Goal: Entertainment & Leisure: Consume media (video, audio)

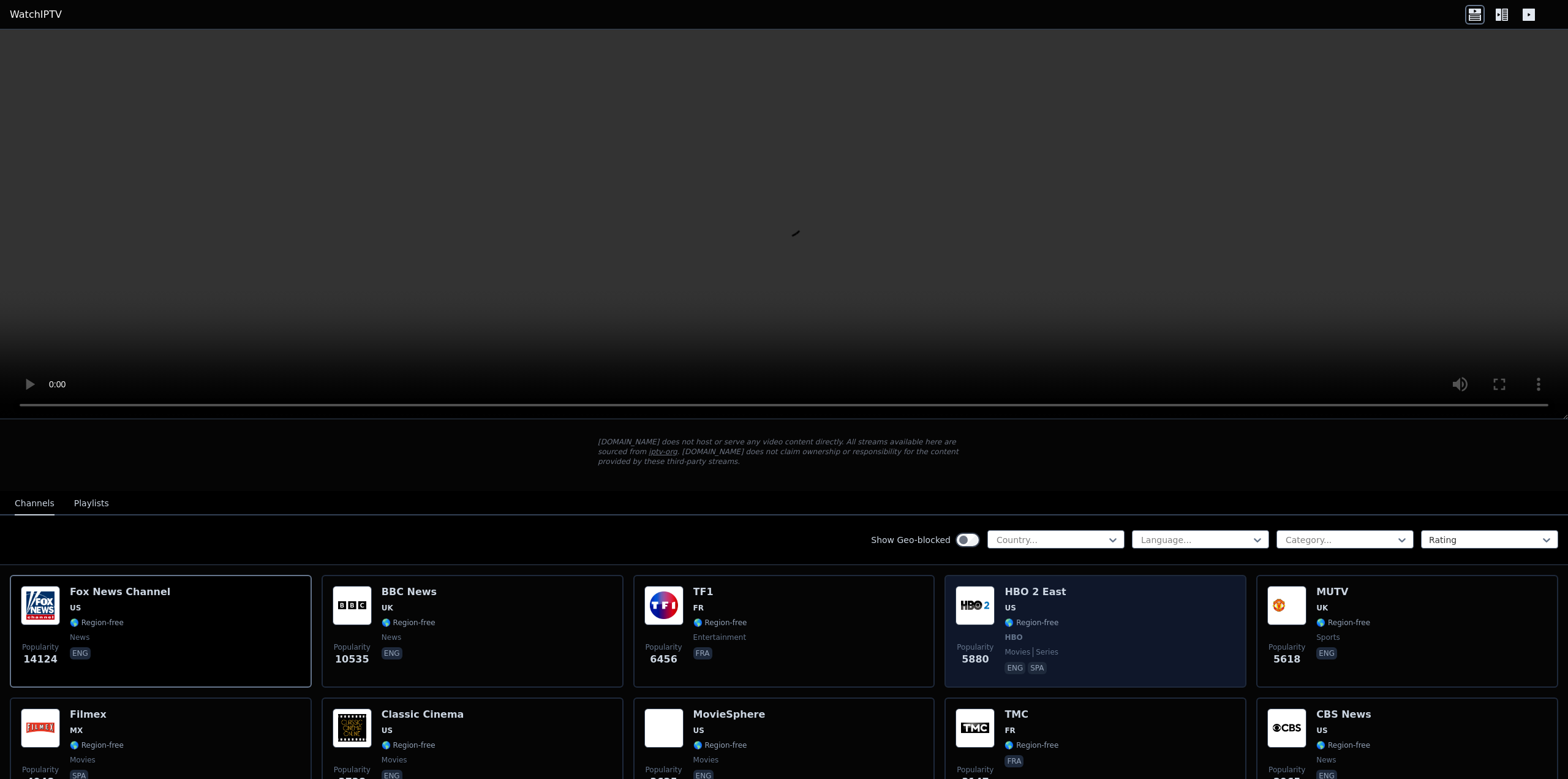
scroll to position [61, 0]
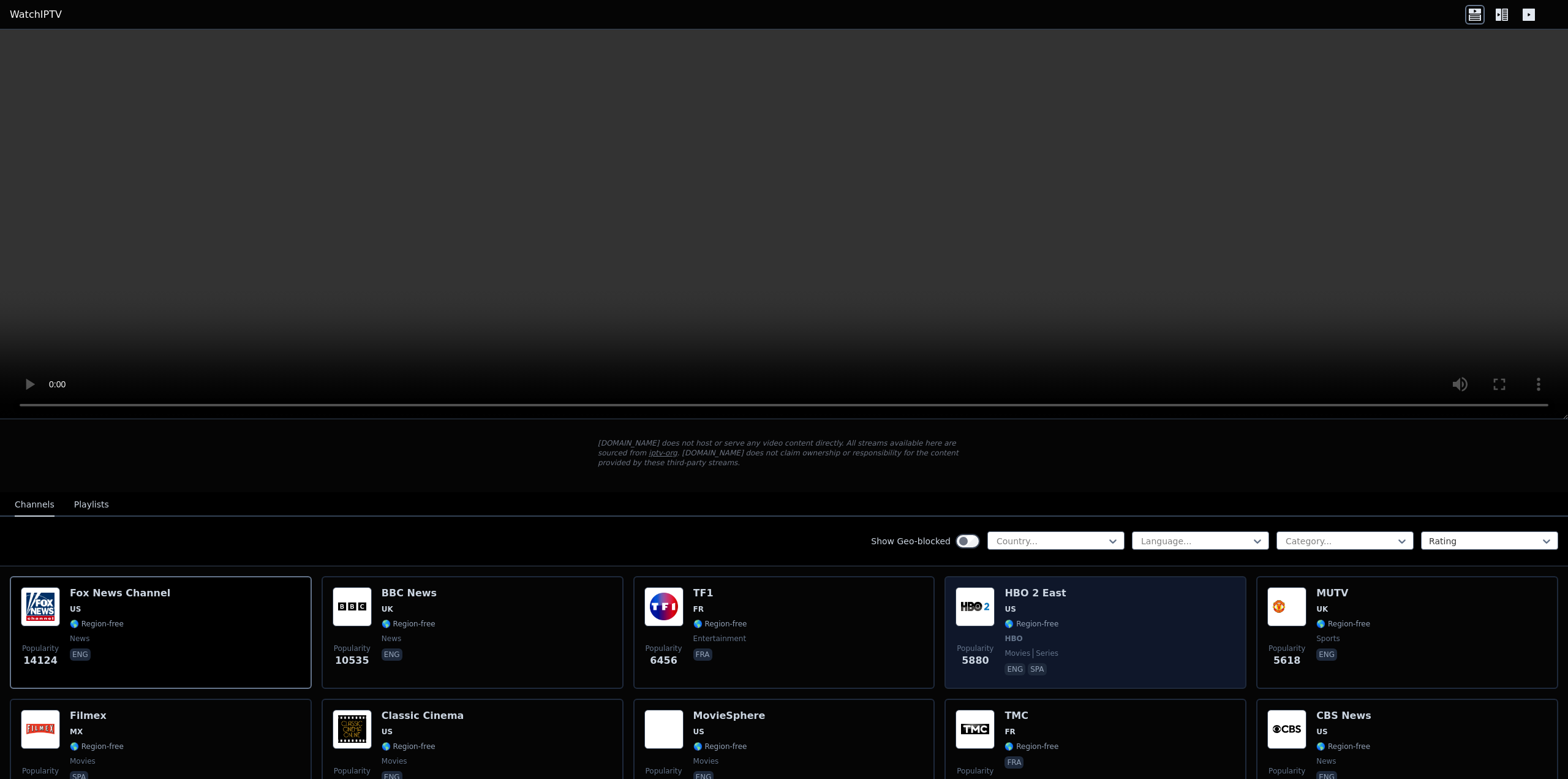
click at [1069, 617] on div "Popularity 5880 HBO 2 East US 🌎 Region-free HBO movies series eng spa" at bounding box center [1095, 632] width 280 height 90
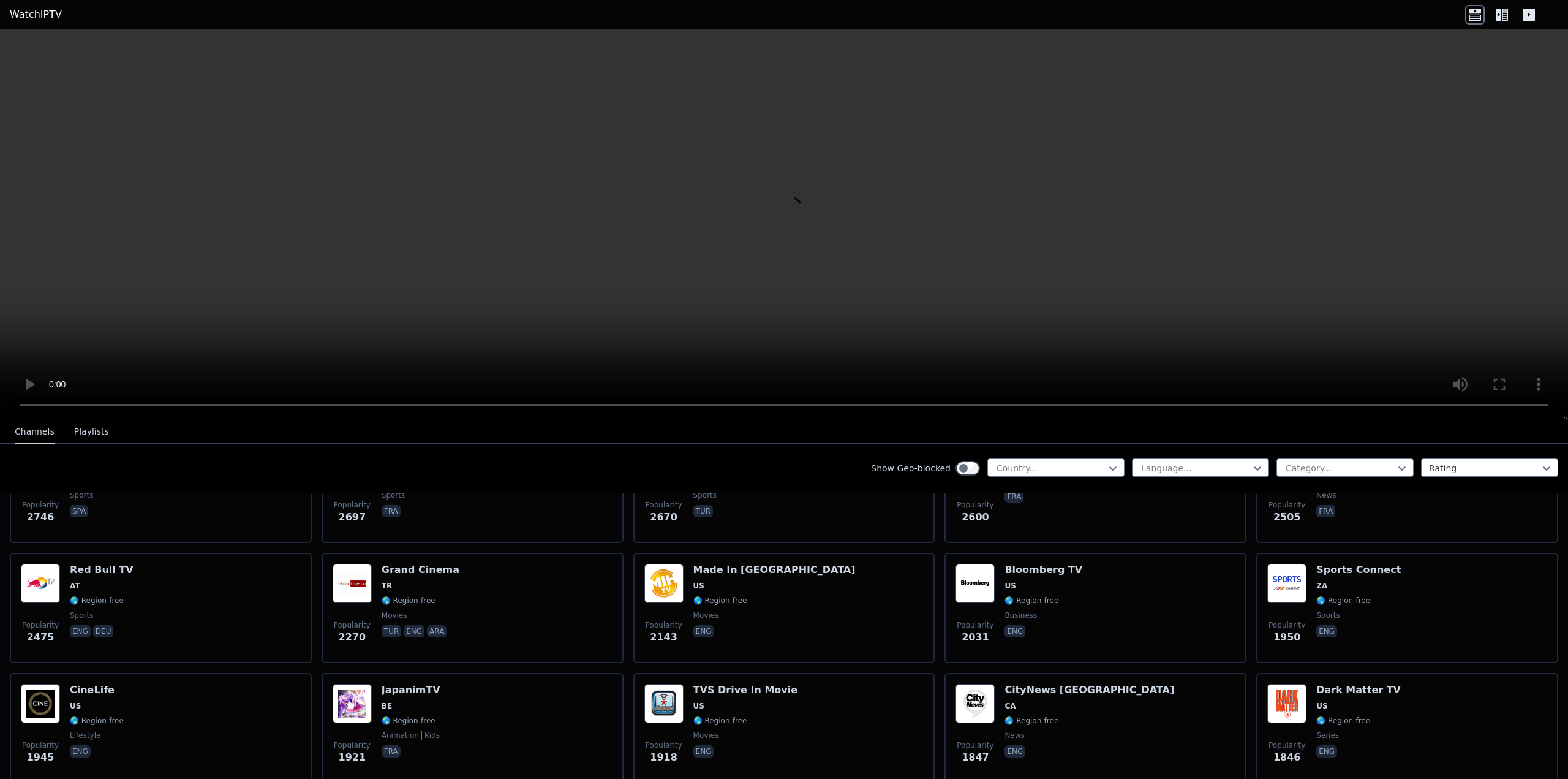
scroll to position [490, 0]
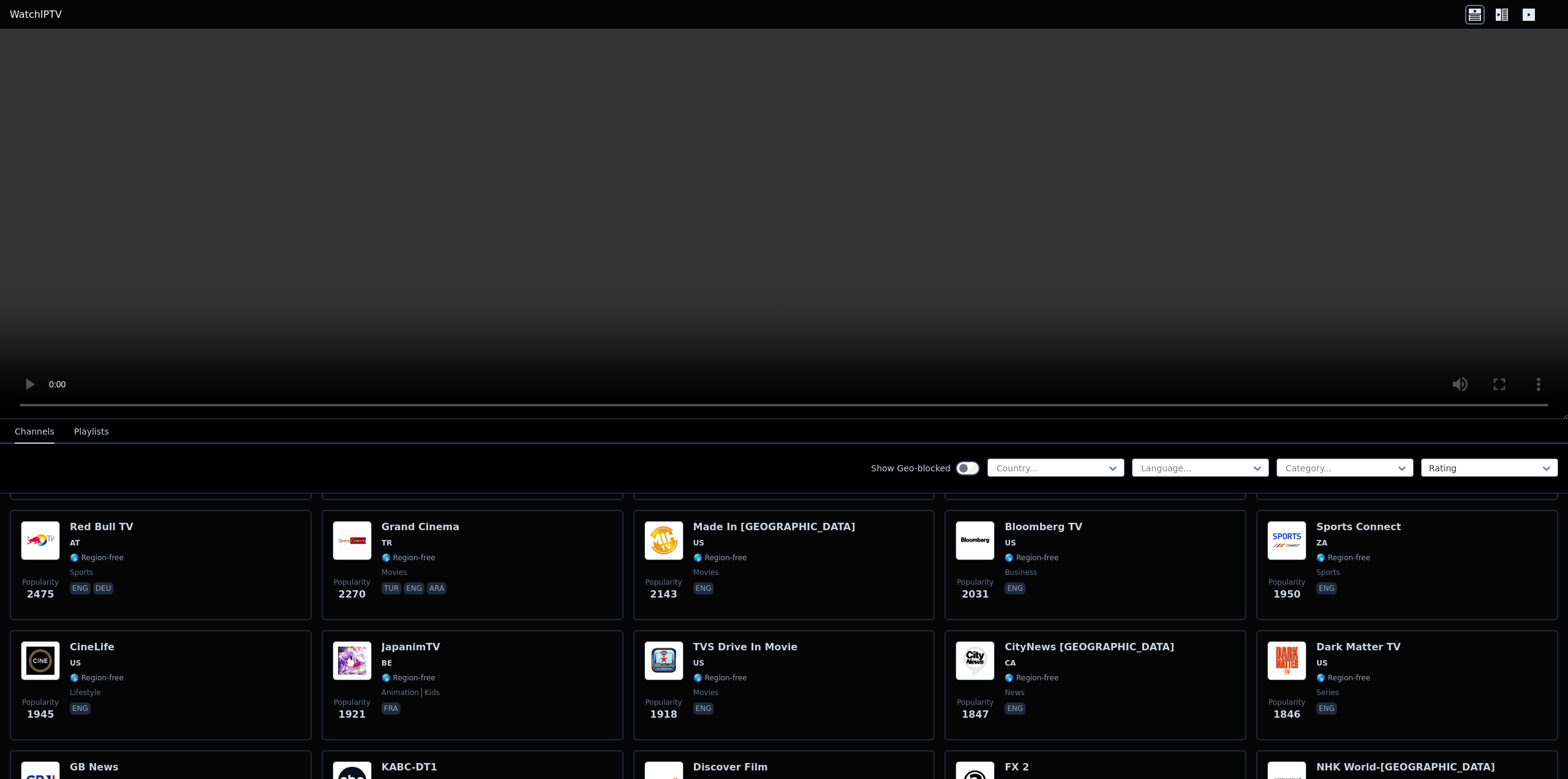
click at [1505, 13] on icon at bounding box center [1504, 15] width 6 height 13
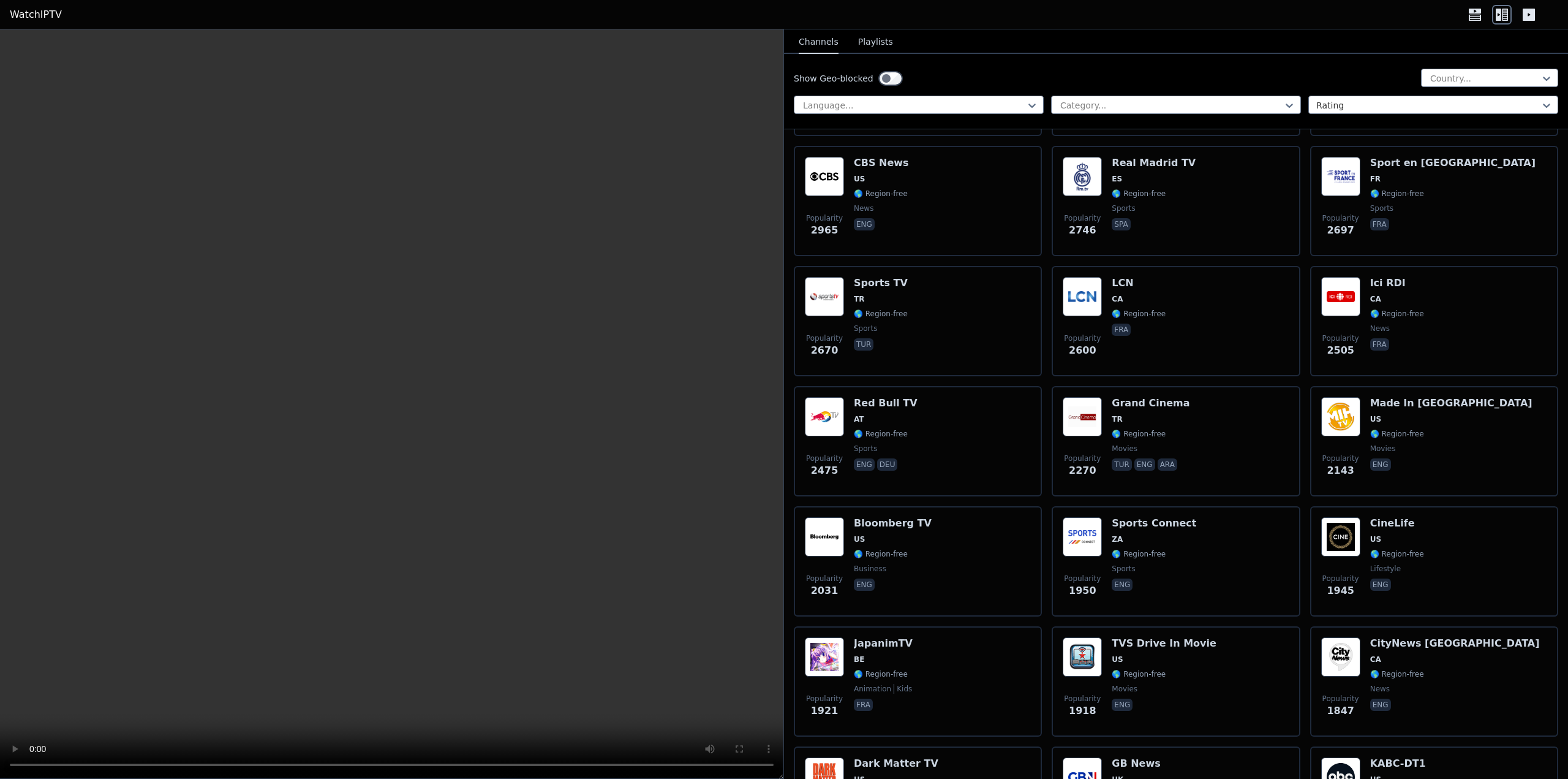
click at [1528, 11] on icon at bounding box center [1528, 15] width 13 height 13
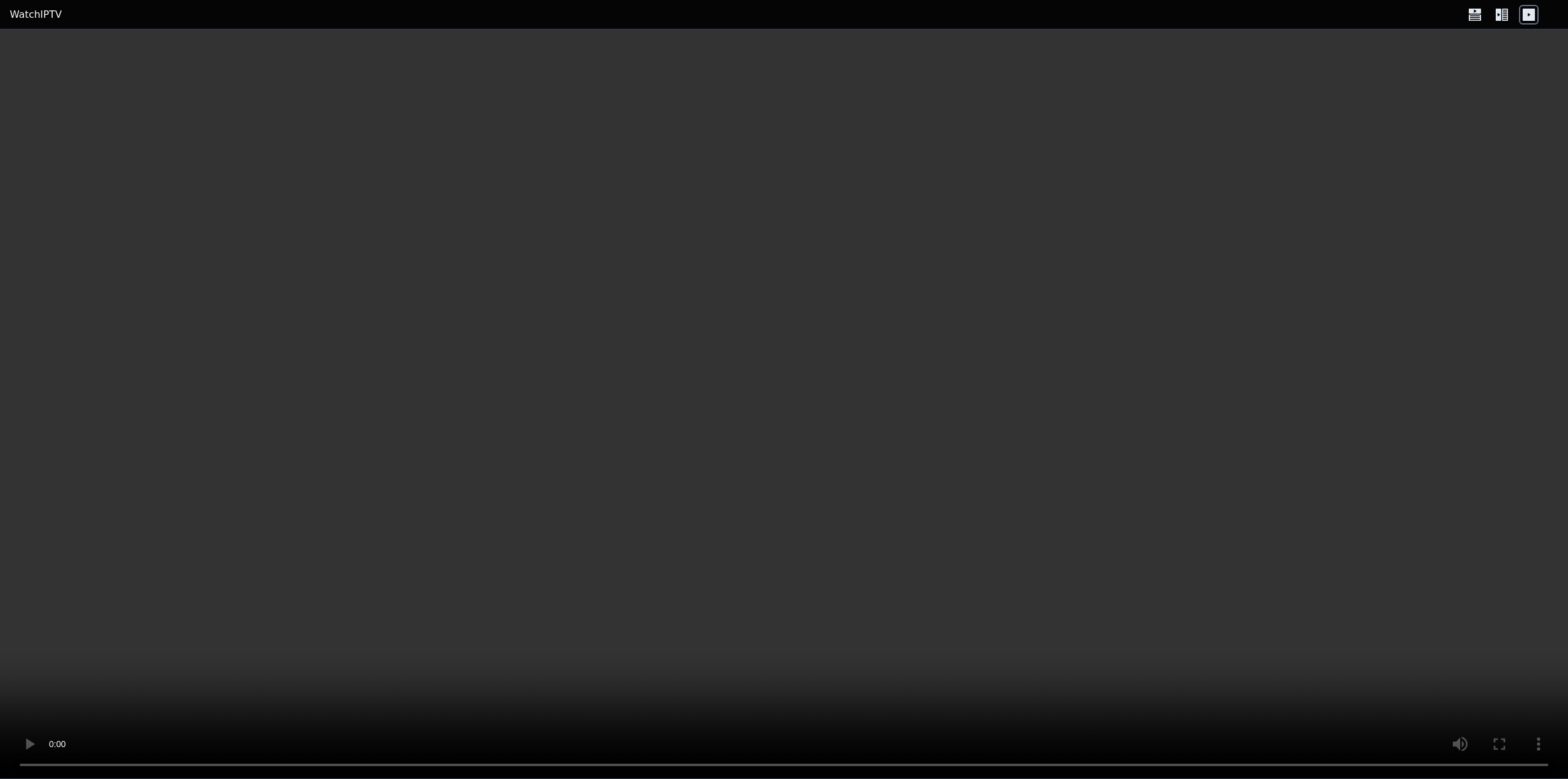
click at [1494, 15] on icon at bounding box center [1501, 15] width 19 height 19
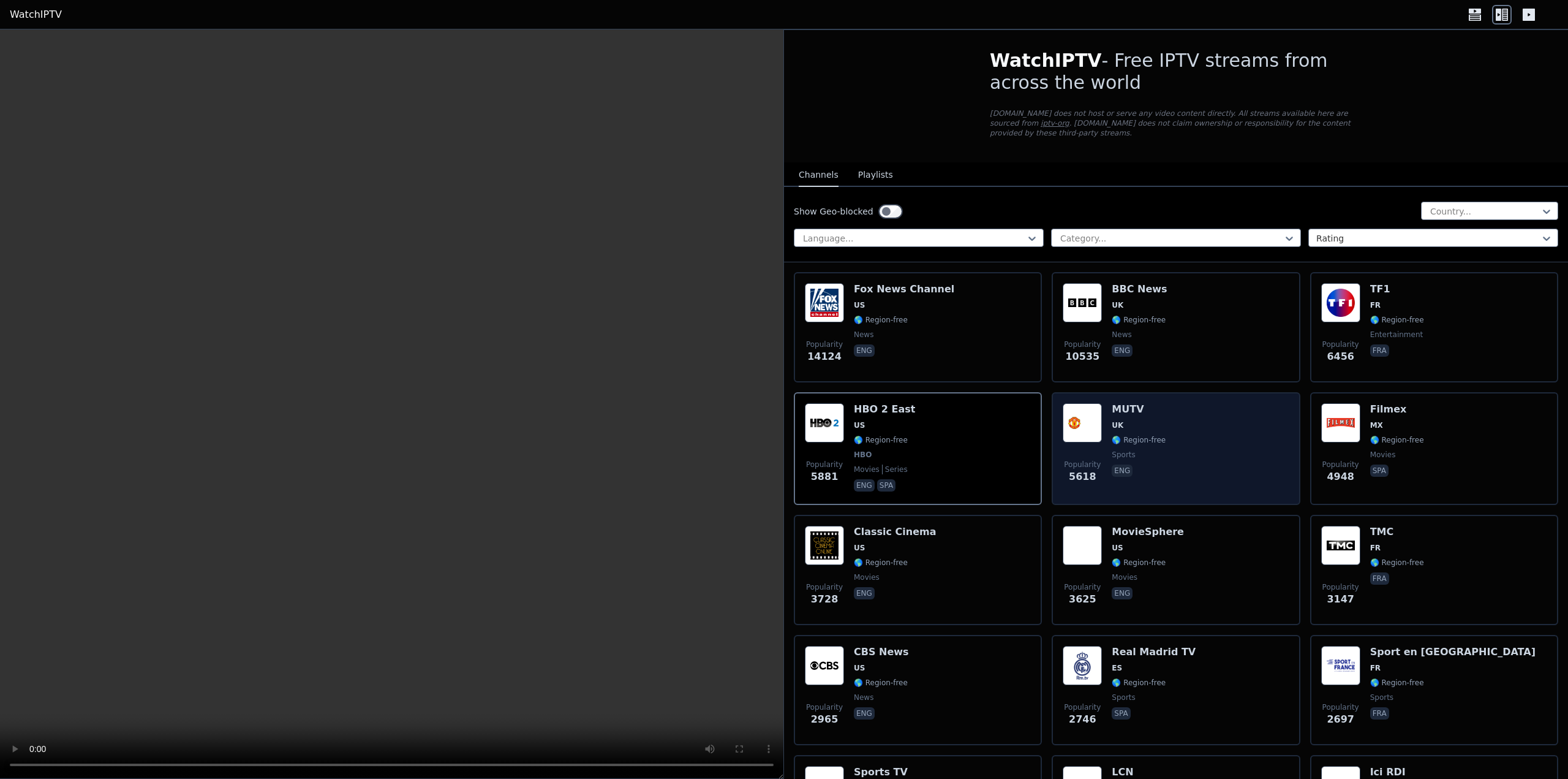
scroll to position [0, 0]
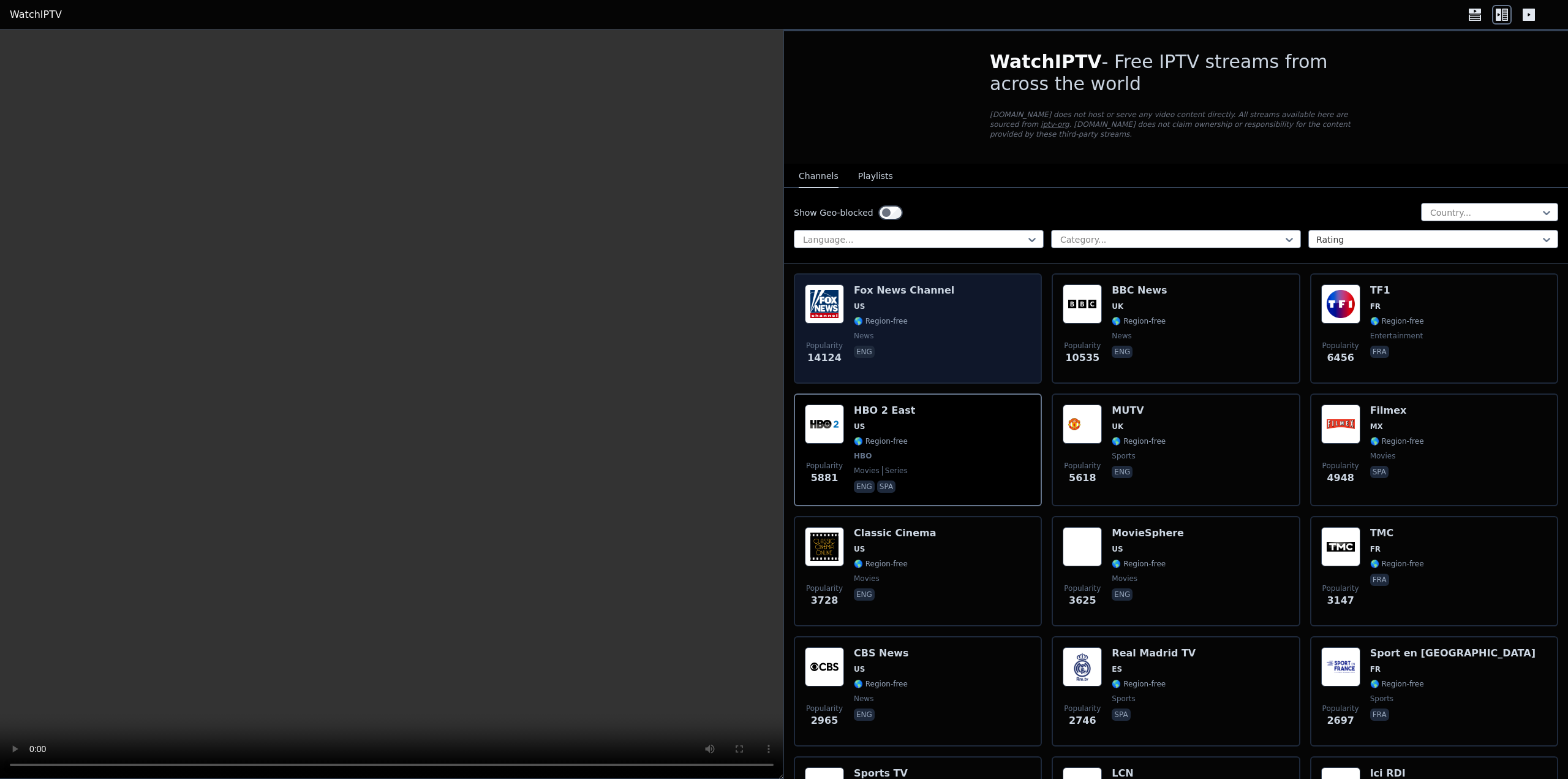
click at [992, 331] on div "Popularity 14124 [PERSON_NAME] US 🌎 Region-free news eng" at bounding box center [917, 328] width 226 height 88
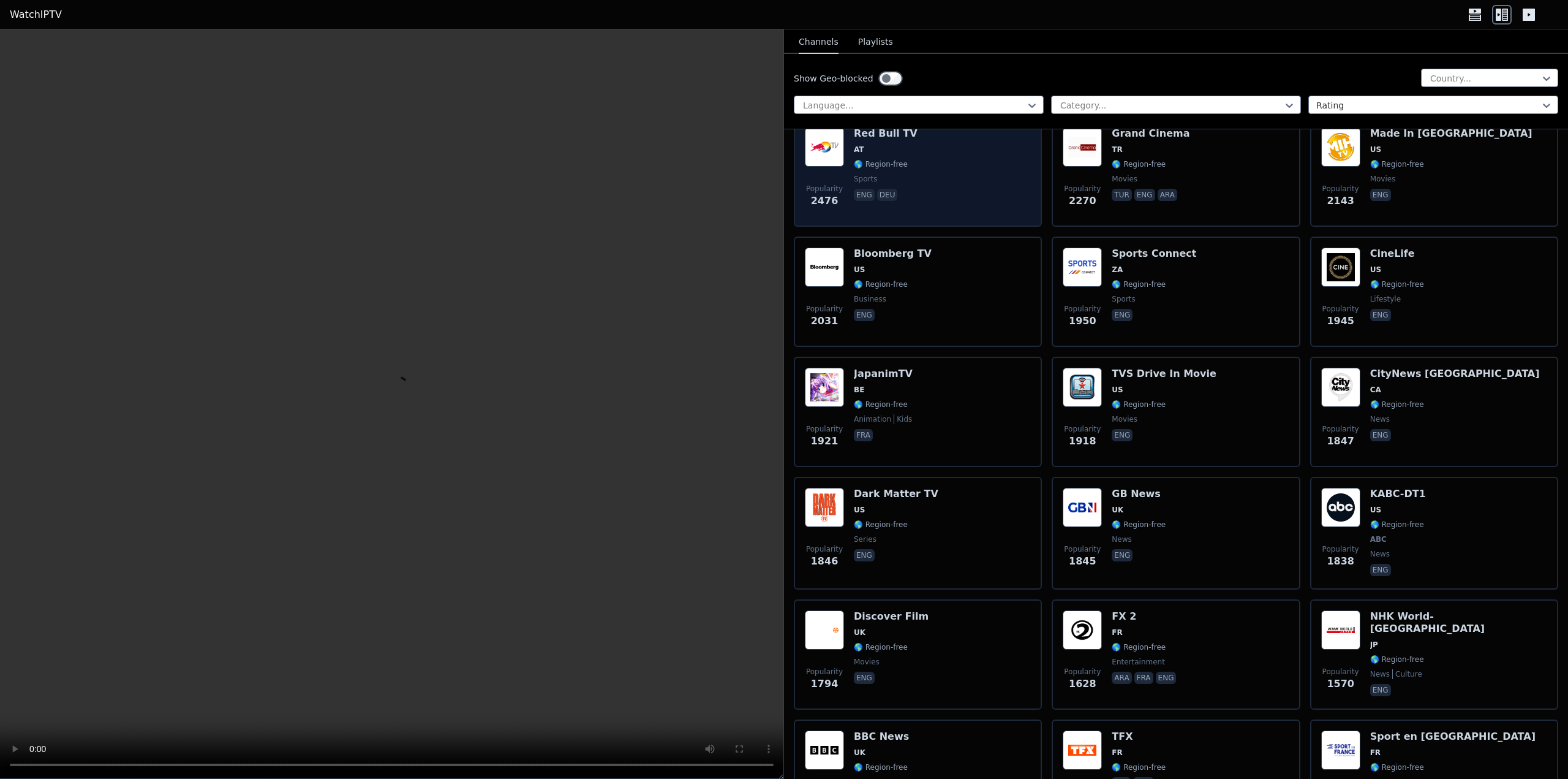
scroll to position [796, 0]
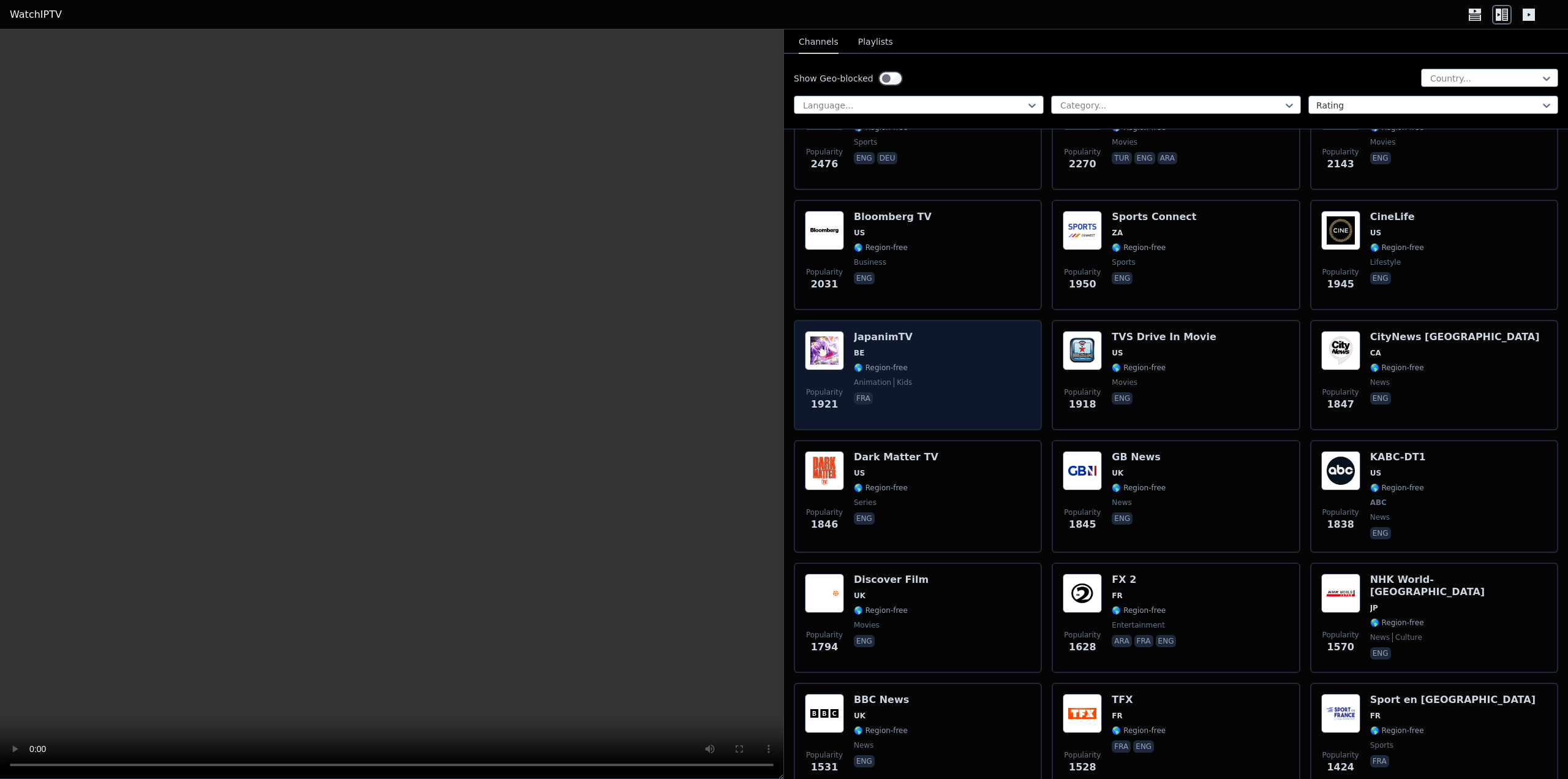
click at [919, 383] on div "Popularity 1921 JapanimTV BE 🌎 Region-free animation kids fra" at bounding box center [917, 374] width 226 height 88
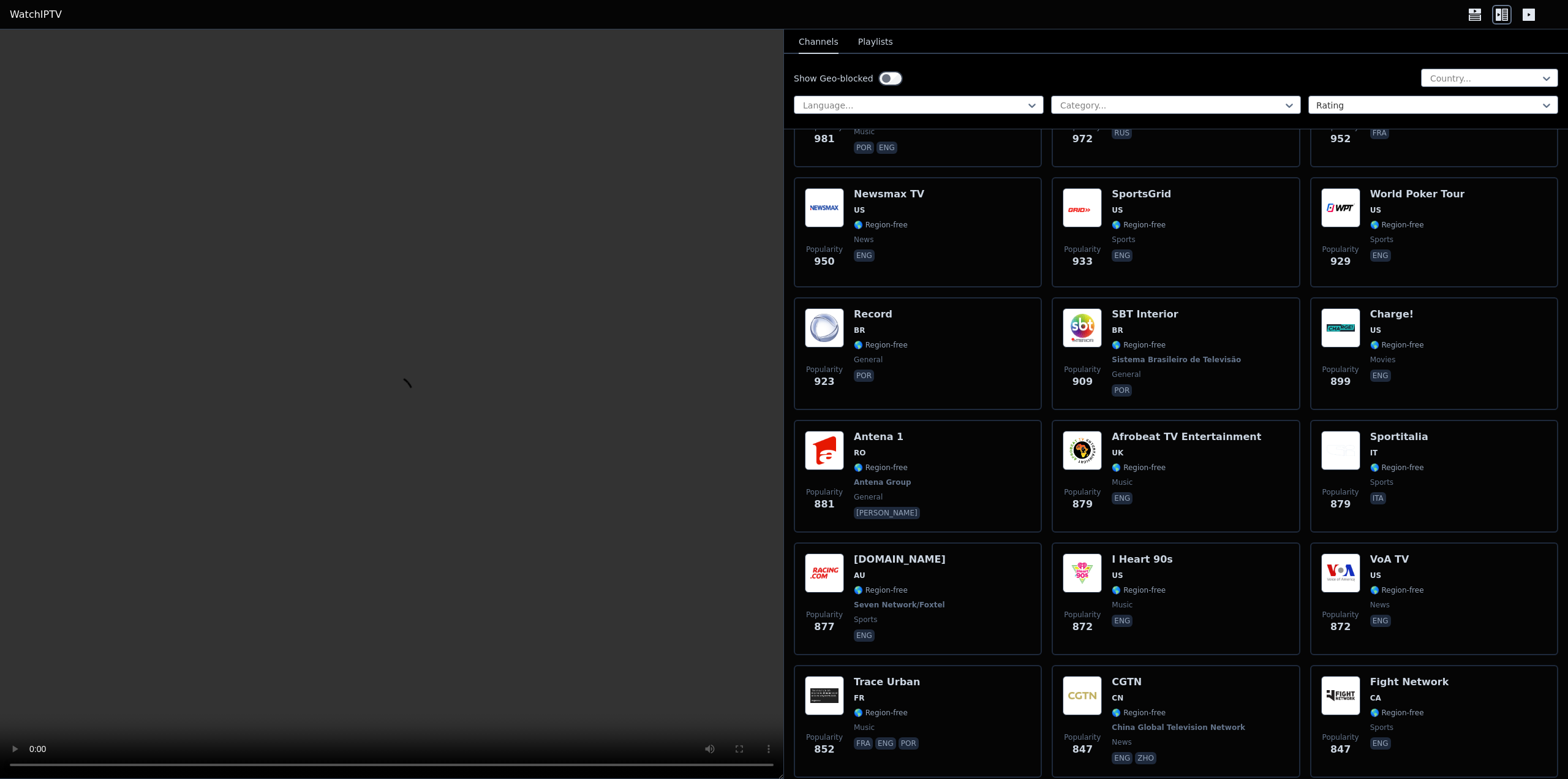
scroll to position [2512, 0]
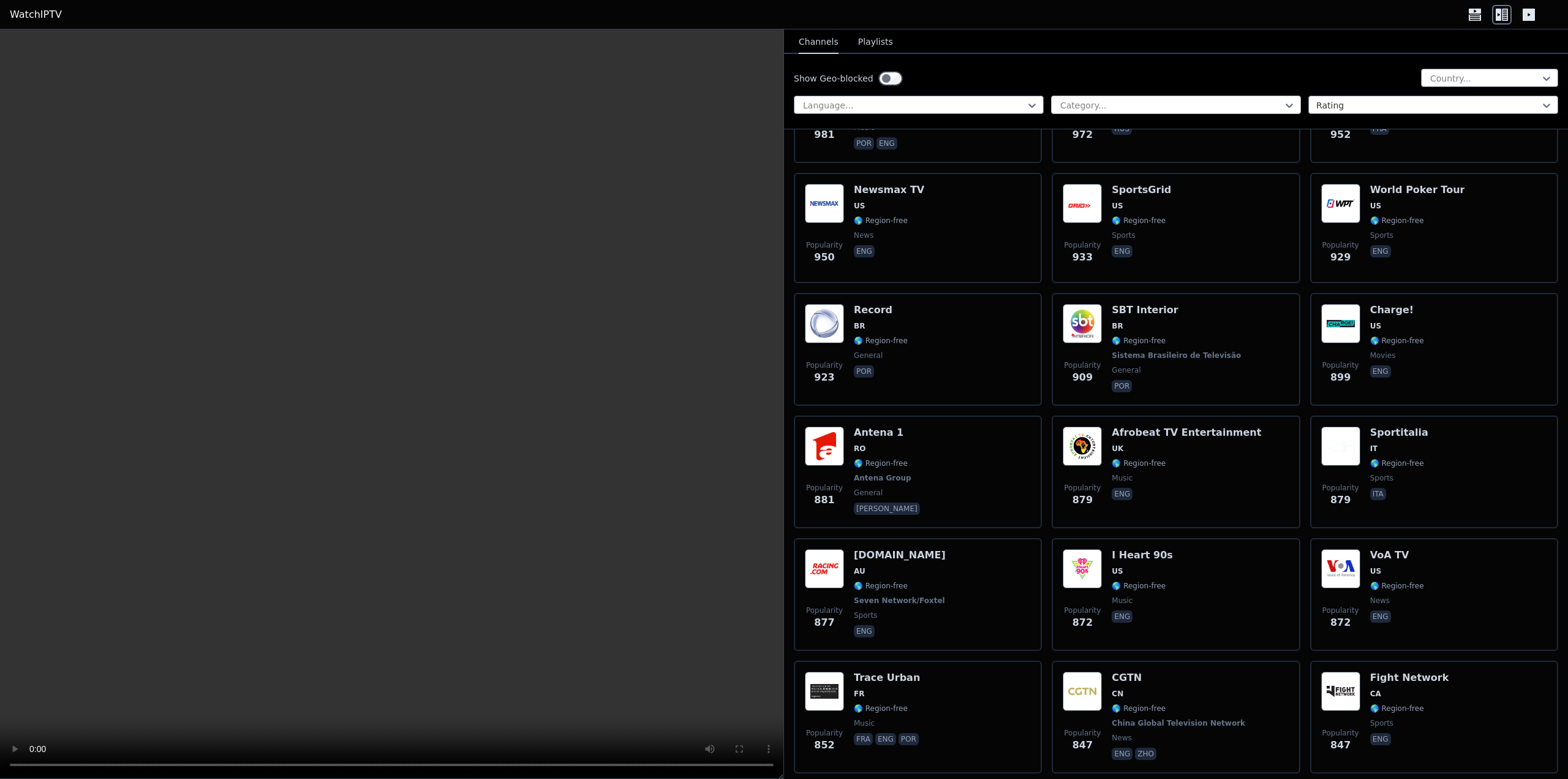
click at [1072, 99] on div "Category..." at bounding box center [1176, 105] width 250 height 18
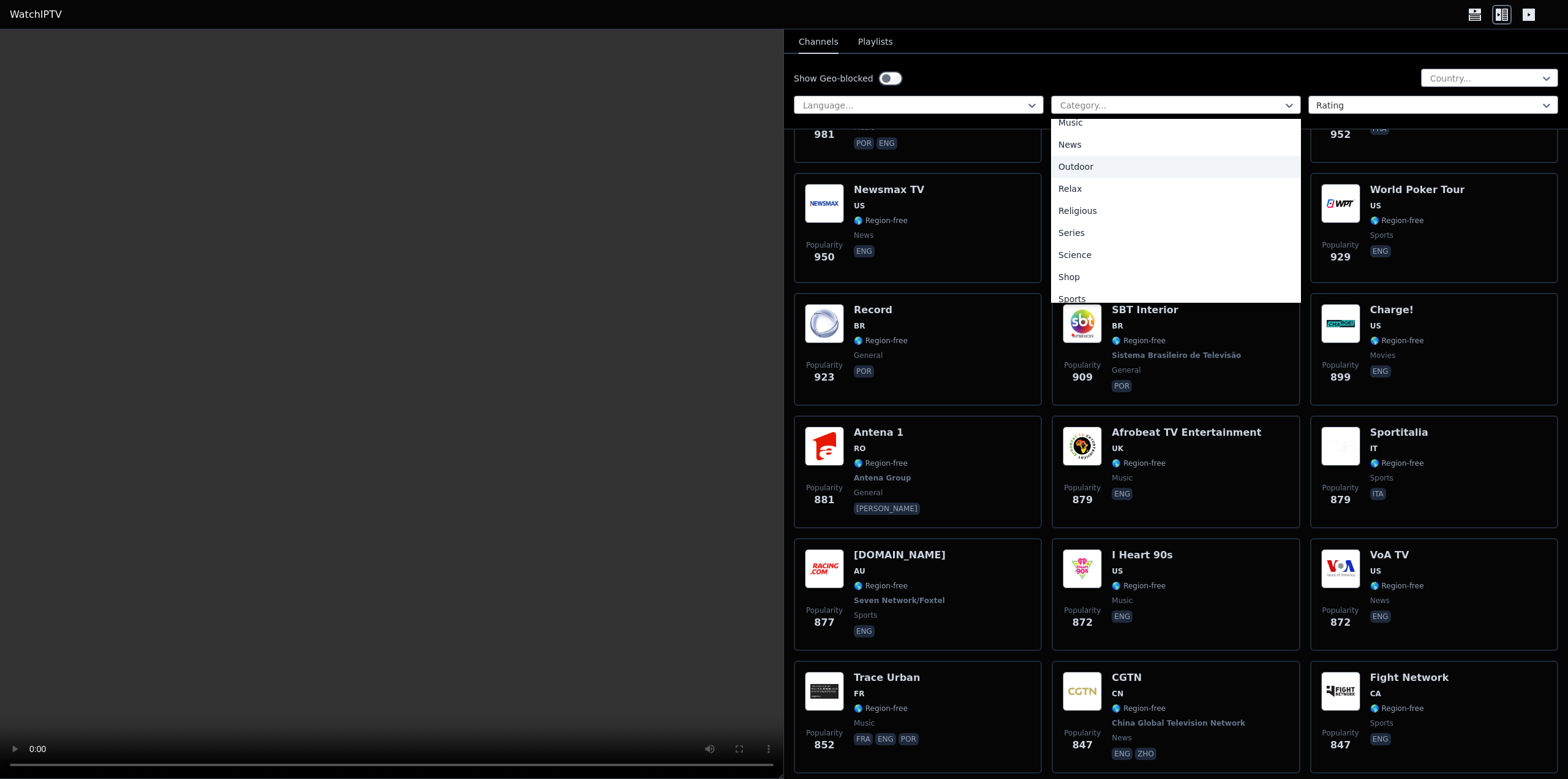
scroll to position [368, 0]
click at [1070, 290] on div "Sports" at bounding box center [1176, 294] width 250 height 22
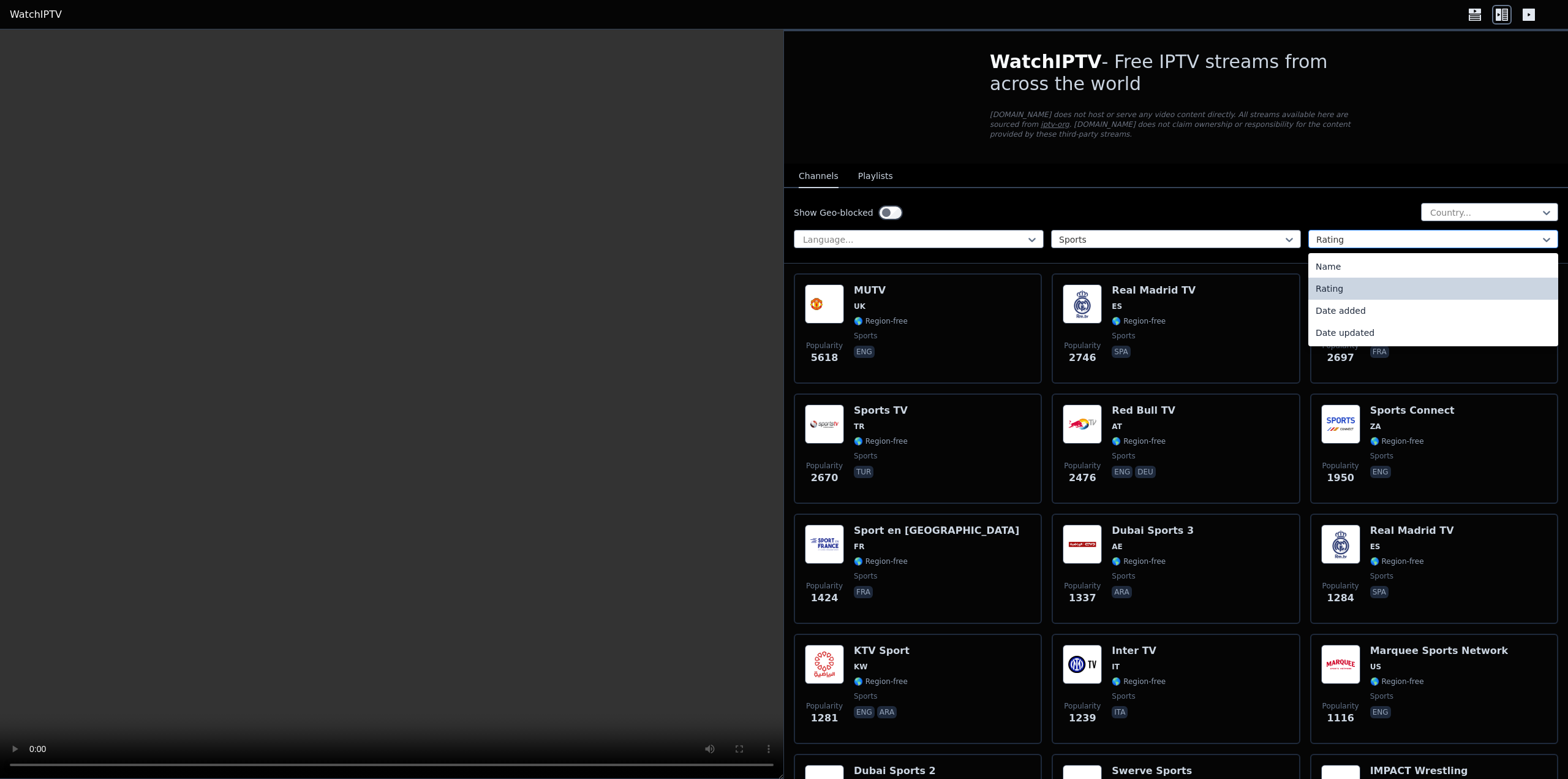
click at [1354, 234] on div at bounding box center [1427, 240] width 224 height 13
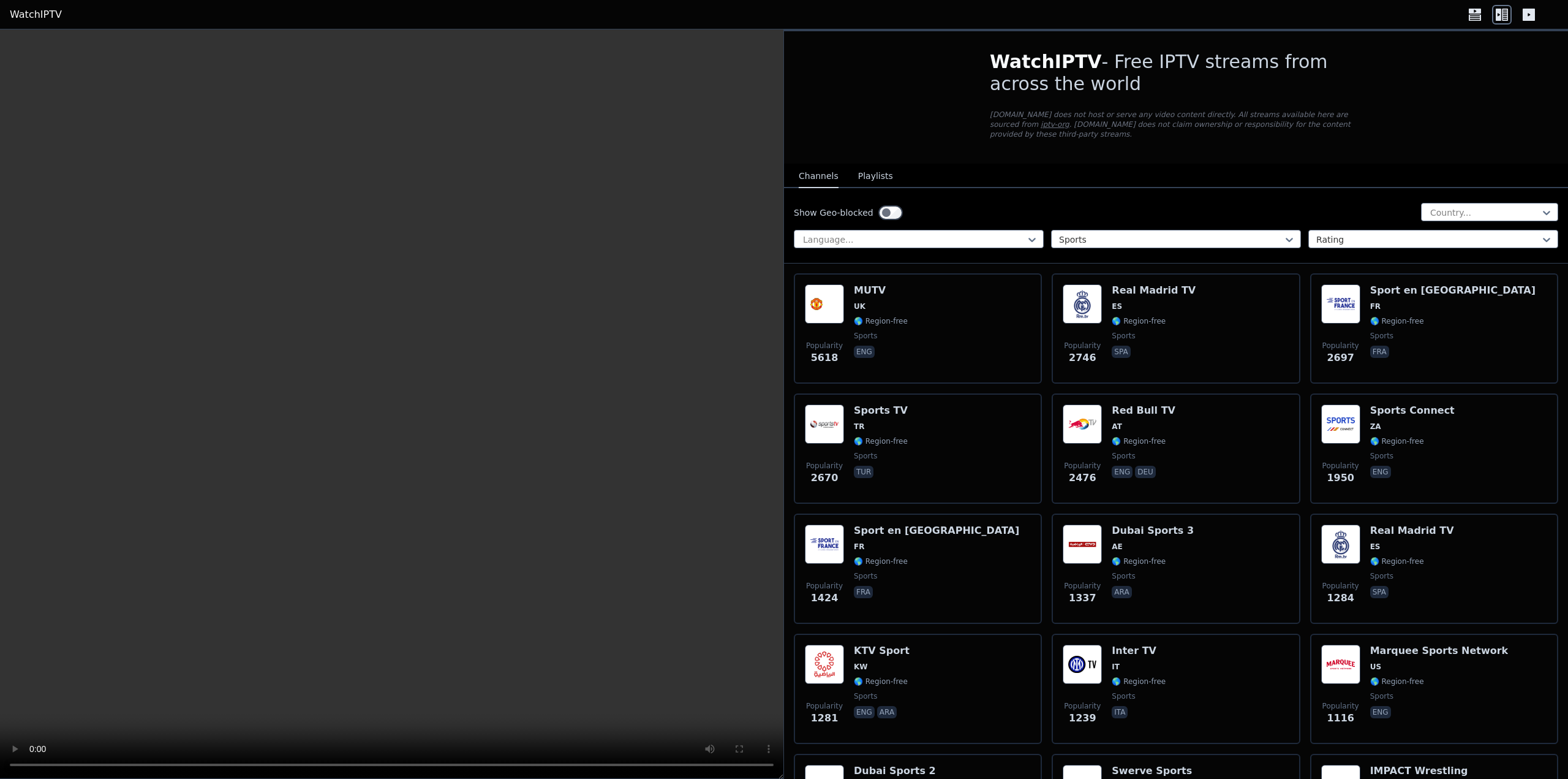
click at [957, 218] on div "Show Geo-blocked Country... Language... Sports Rating" at bounding box center [1175, 226] width 784 height 76
click at [1016, 234] on div at bounding box center [913, 240] width 224 height 13
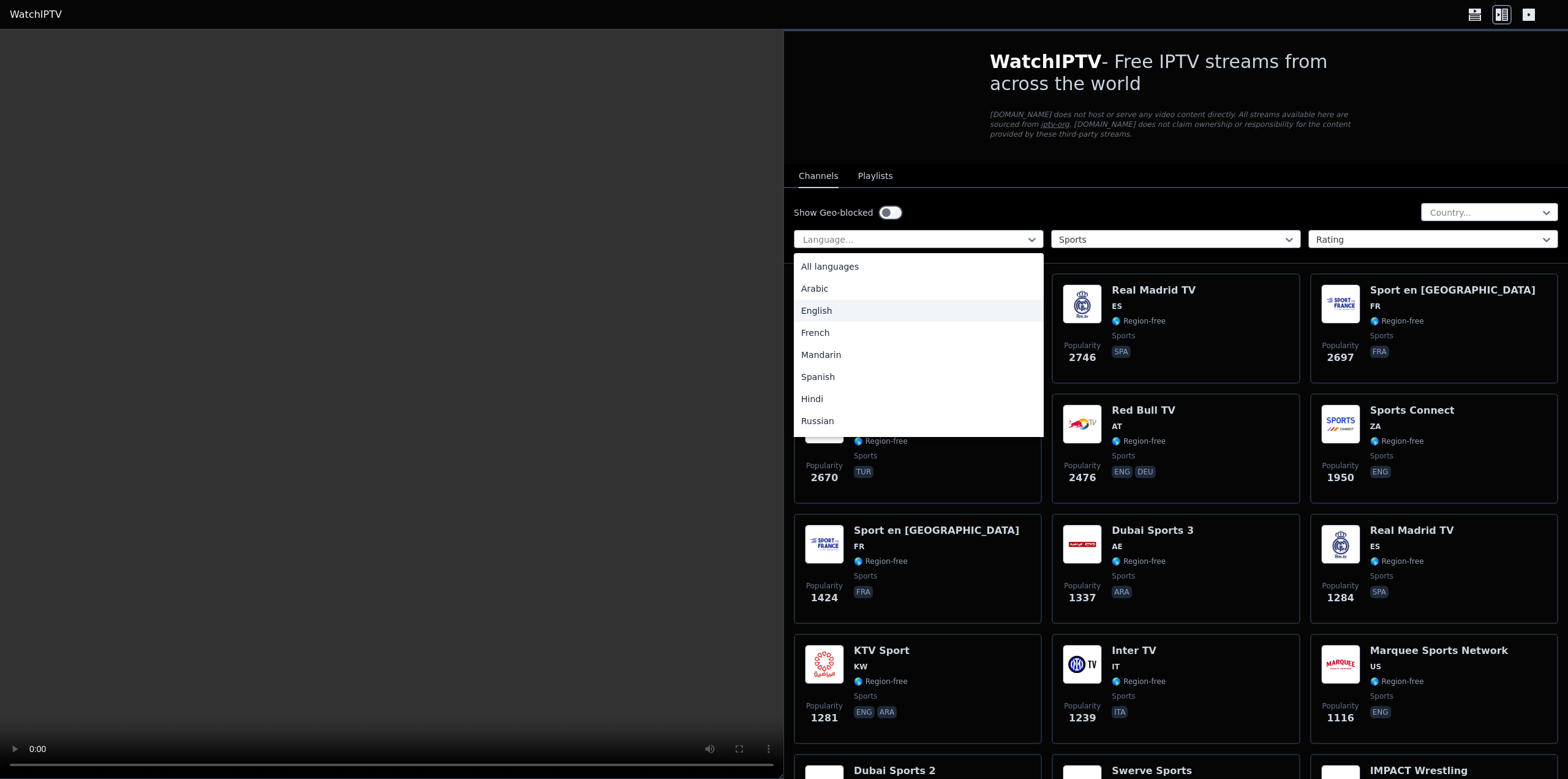
click at [939, 300] on div "English" at bounding box center [918, 310] width 250 height 22
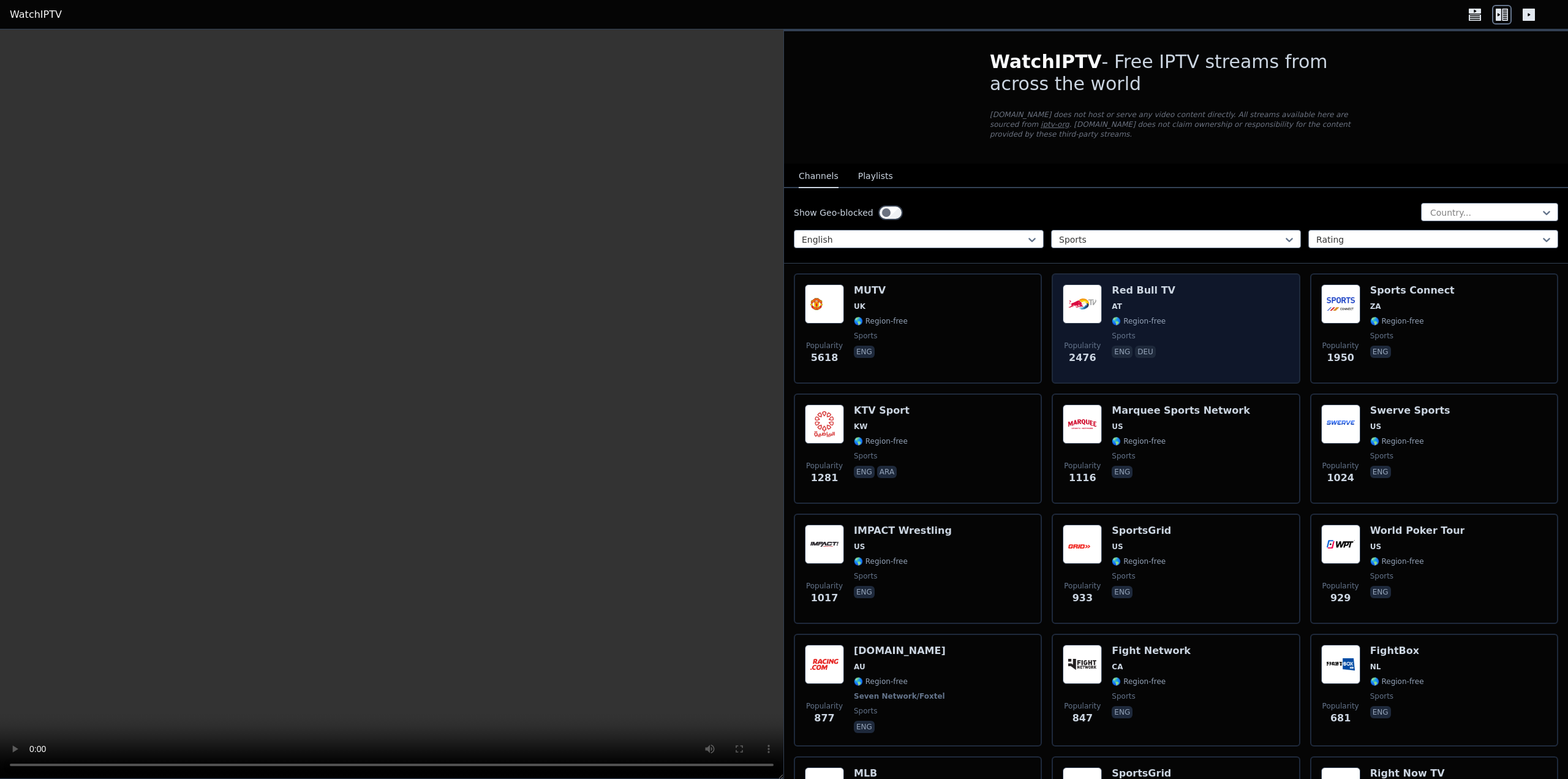
click at [1211, 284] on div "Popularity 2476 Red Bull TV AT 🌎 Region-free sports eng deu" at bounding box center [1175, 328] width 226 height 88
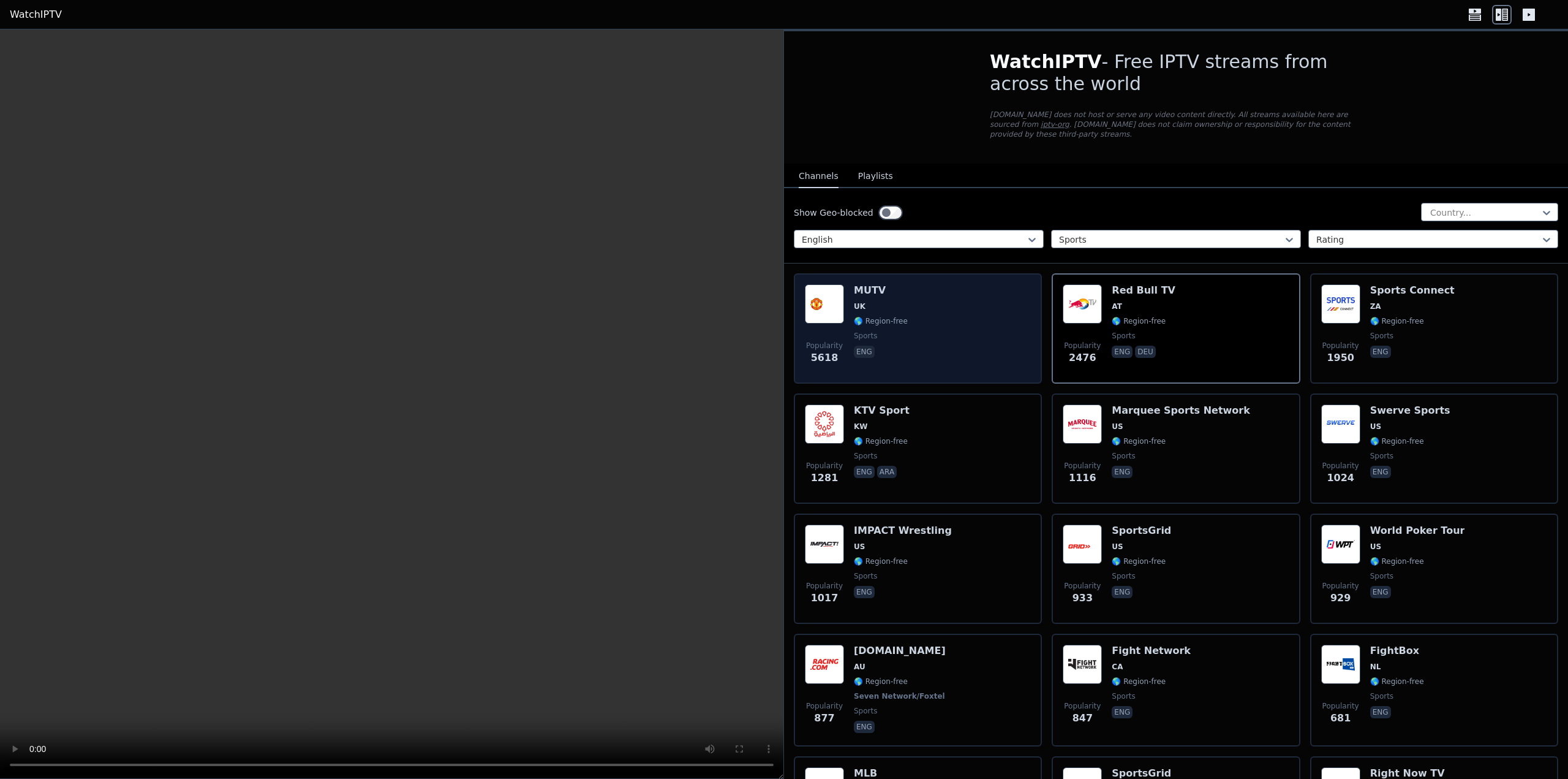
click at [995, 325] on div "Popularity 5618 MUTV [GEOGRAPHIC_DATA] 🌎 Region-free sports eng" at bounding box center [917, 328] width 226 height 88
